Goal: Navigation & Orientation: Find specific page/section

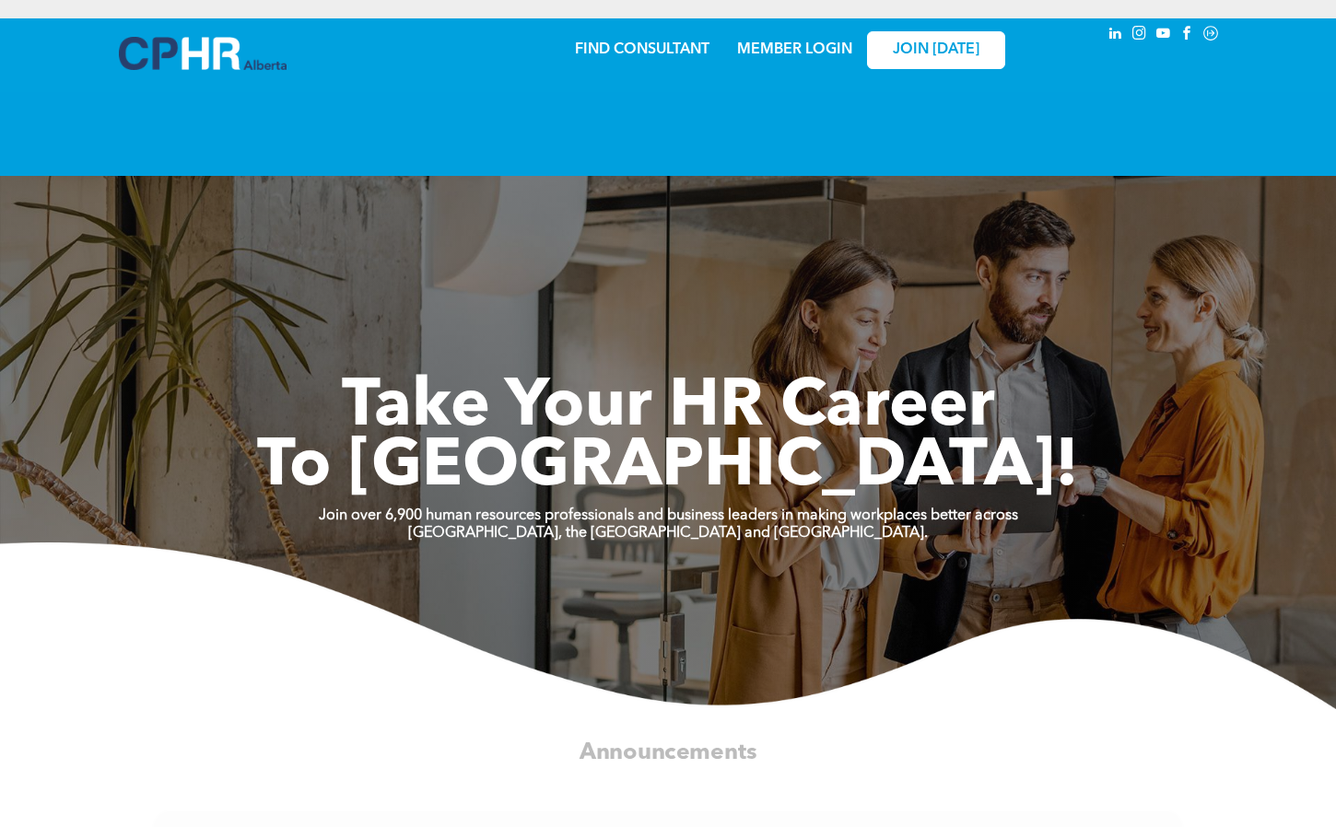
click at [768, 52] on link "MEMBER LOGIN" at bounding box center [794, 49] width 115 height 15
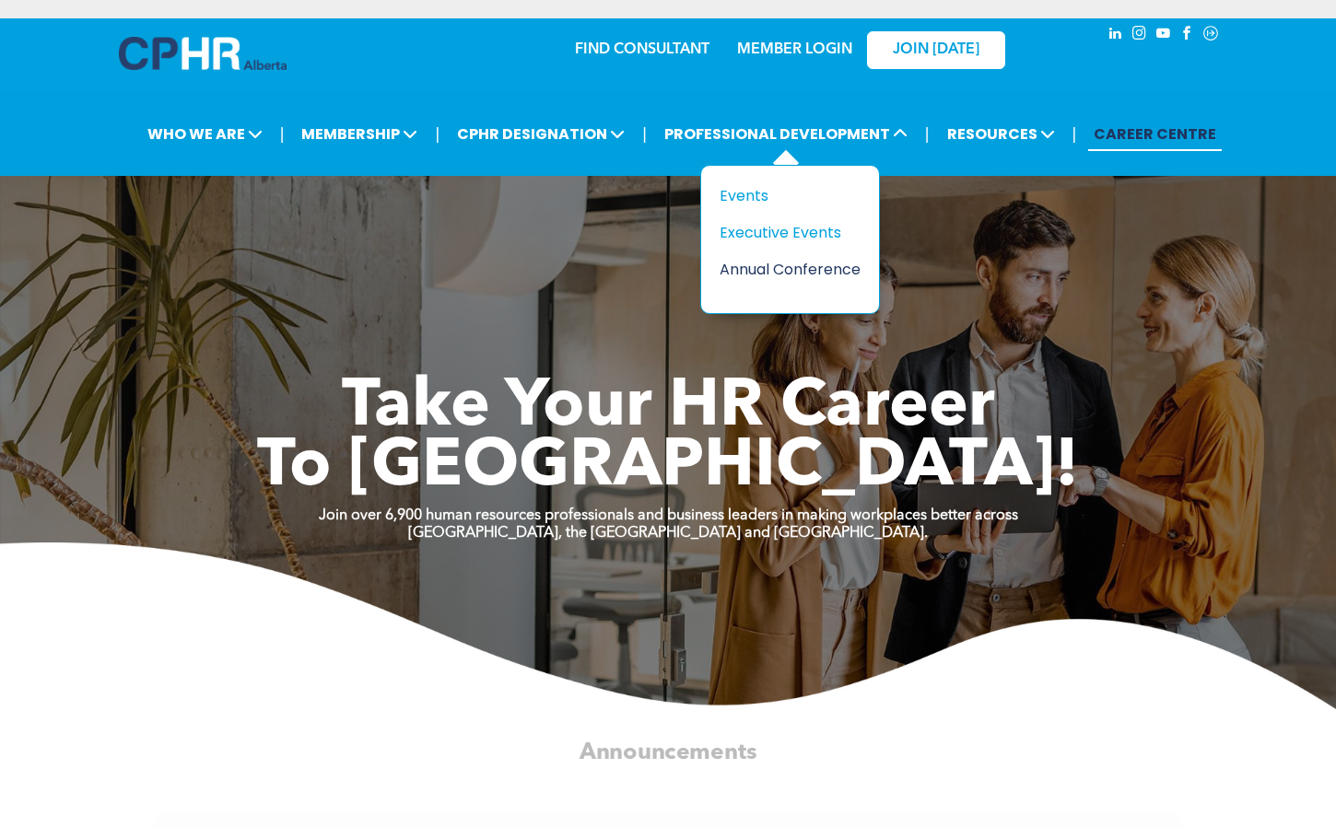
click at [791, 275] on div "Annual Conference" at bounding box center [782, 269] width 127 height 23
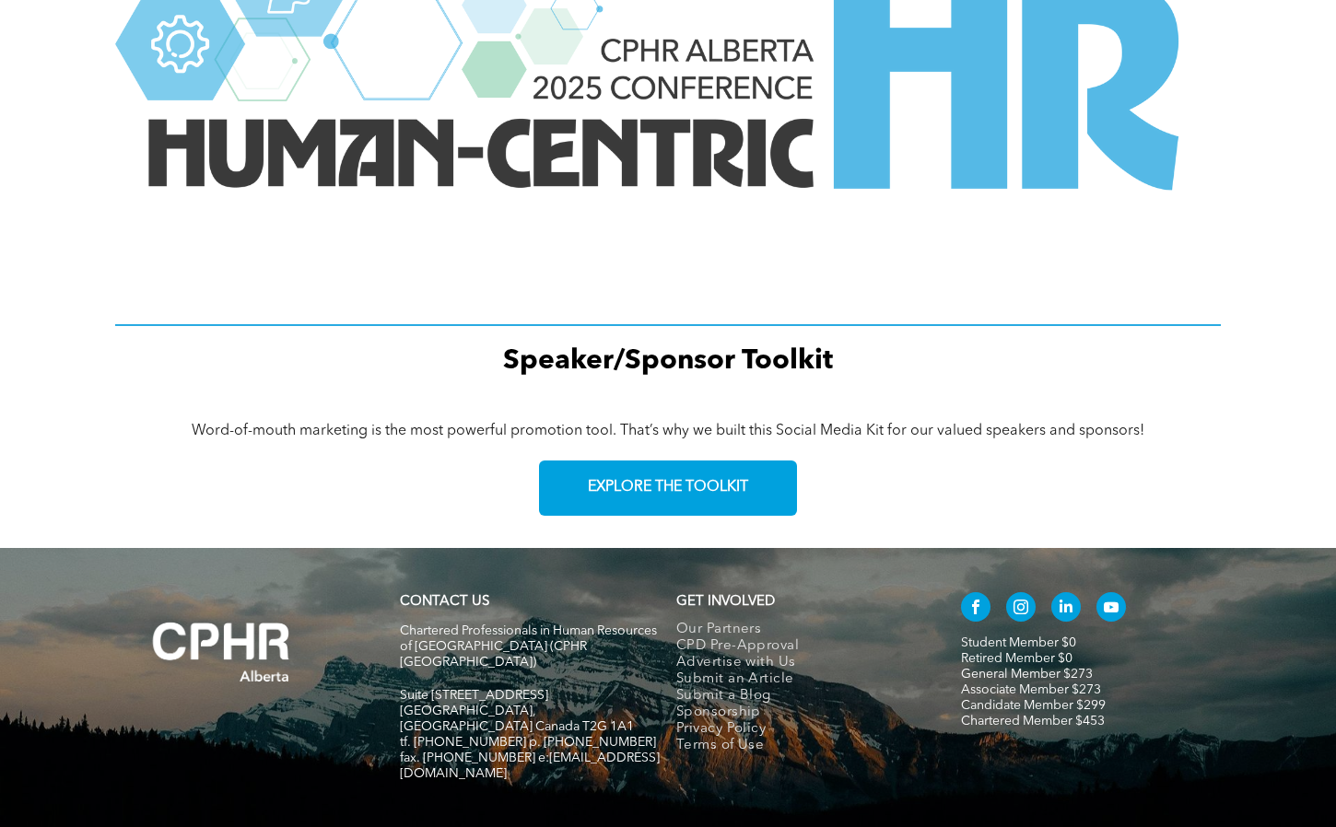
scroll to position [2558, 0]
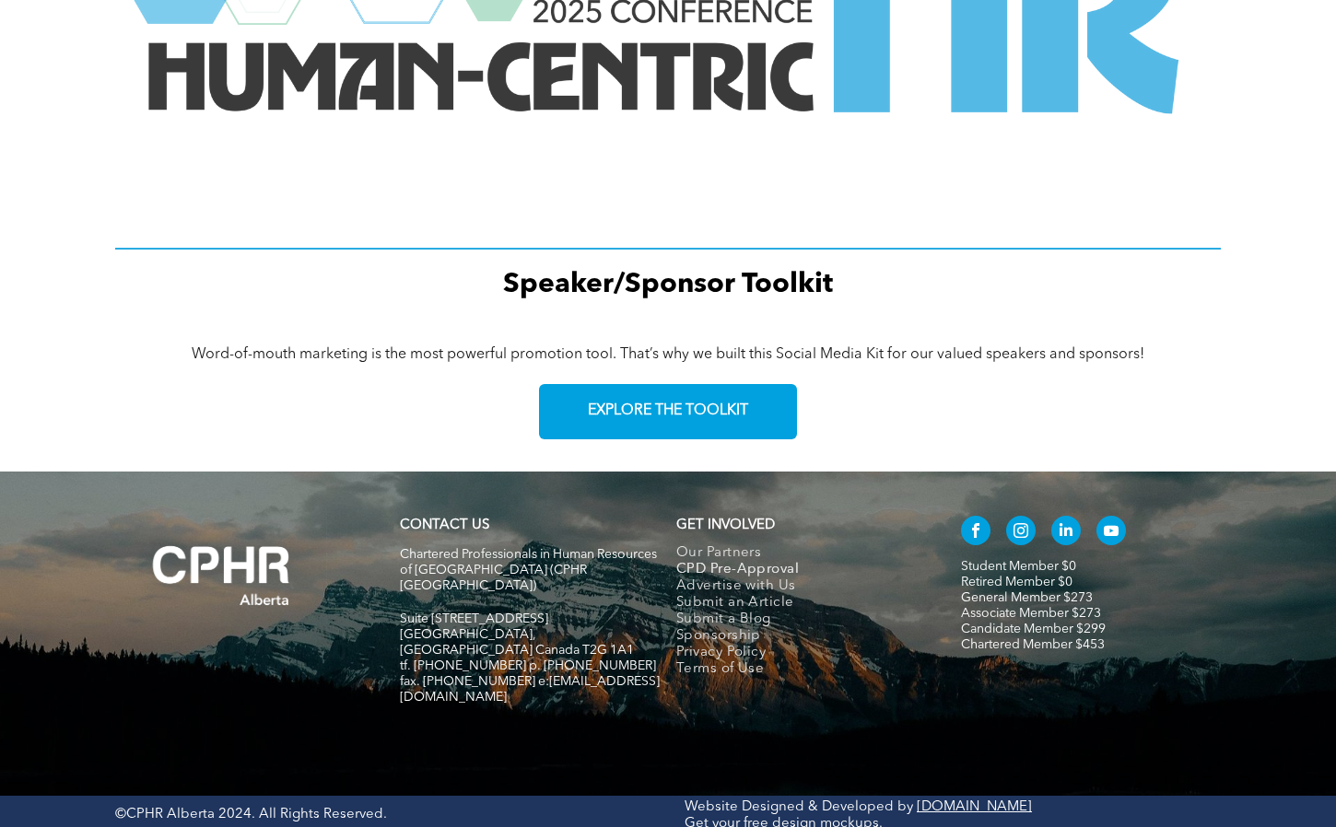
click at [777, 570] on span "CPD Pre-Approval" at bounding box center [737, 570] width 123 height 17
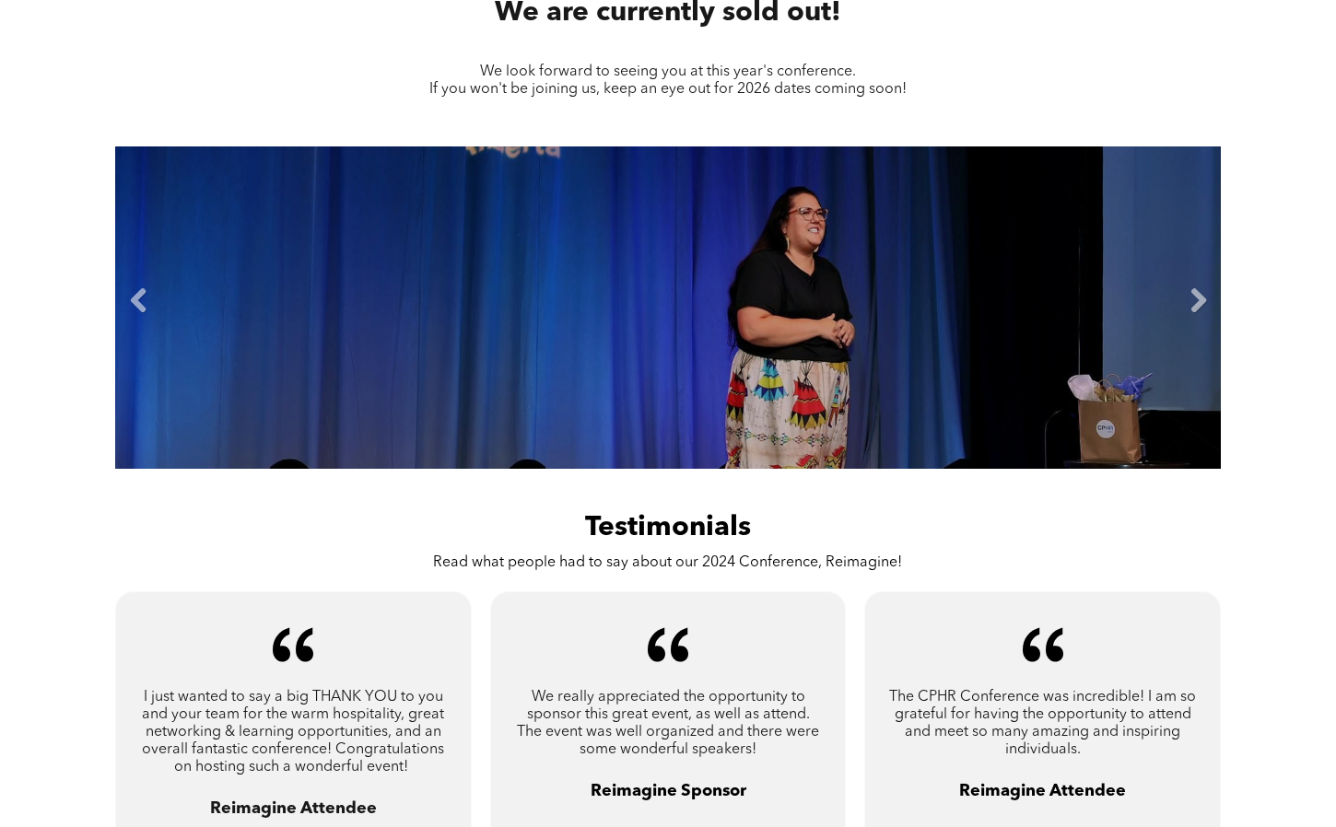
scroll to position [1096, 0]
